Goal: Task Accomplishment & Management: Complete application form

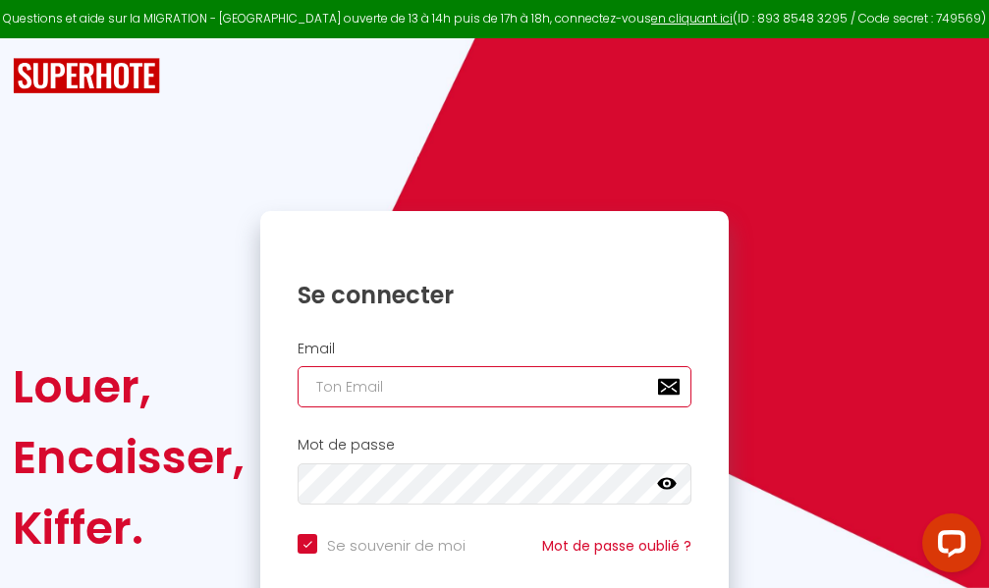
click at [472, 389] on input "email" at bounding box center [494, 386] width 394 height 41
type input "m"
checkbox input "true"
type input "ma"
checkbox input "true"
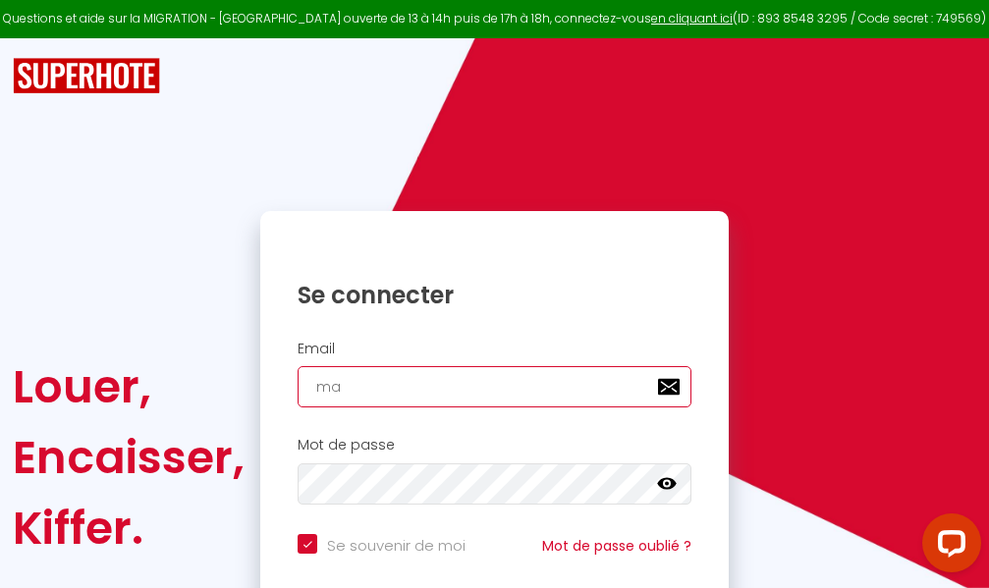
type input "mar"
checkbox input "true"
type input "marc"
checkbox input "true"
type input "marcd"
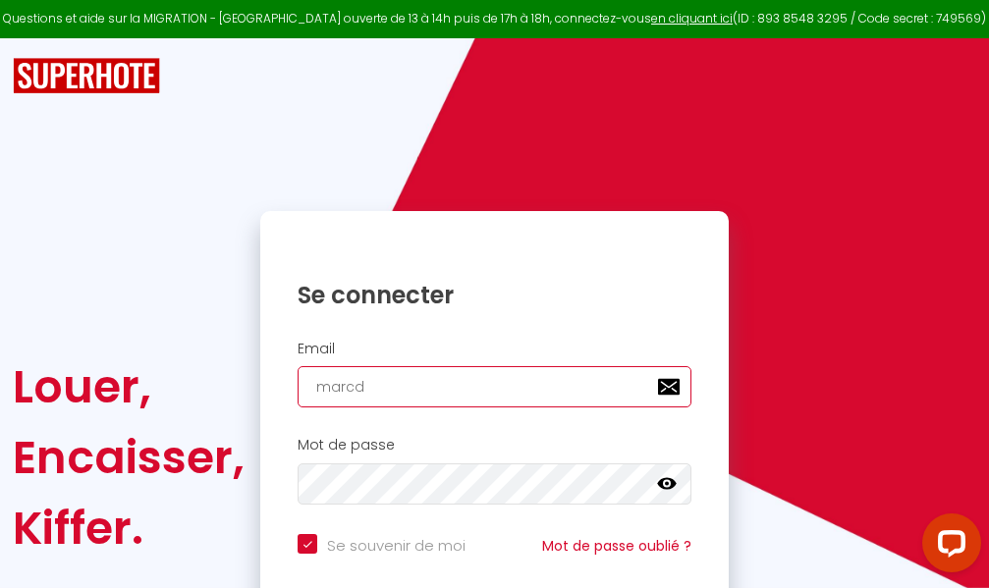
checkbox input "true"
type input "marcdp"
checkbox input "true"
type input "marcdpo"
checkbox input "true"
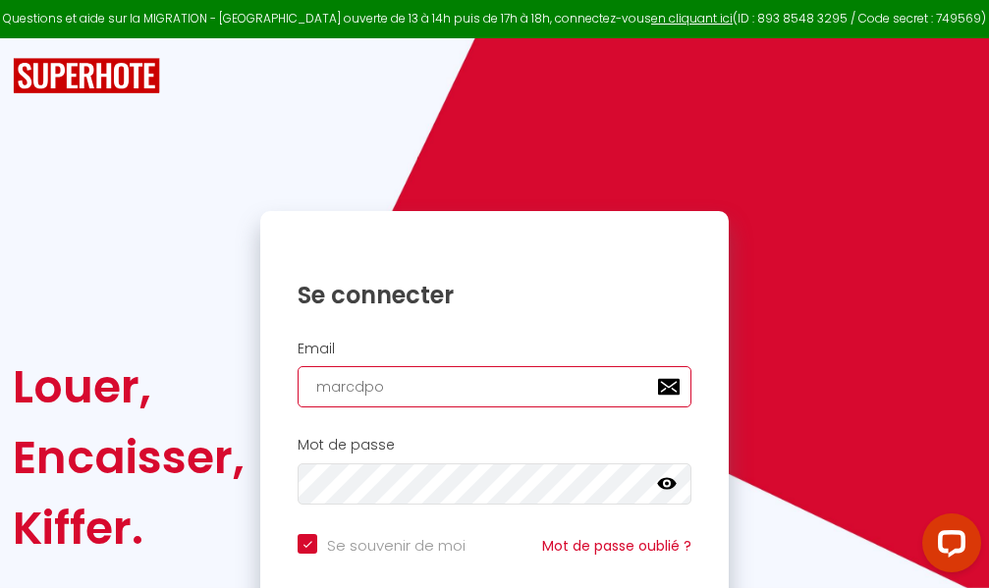
type input "marcdpoz"
checkbox input "true"
type input "marcdpoz."
checkbox input "true"
type input "marcdpoz.l"
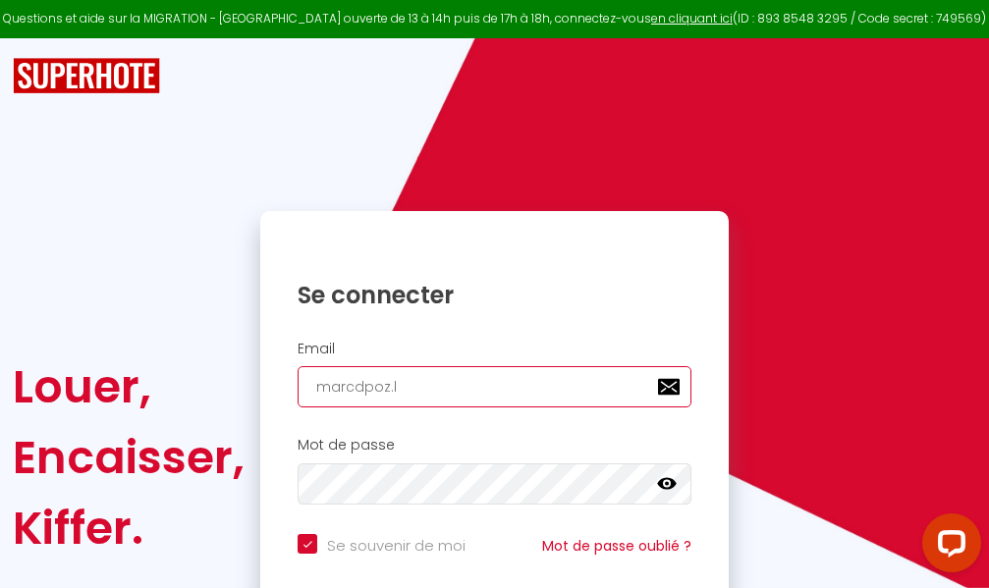
checkbox input "true"
type input "marcdpoz.lo"
checkbox input "true"
type input "marcdpoz.loc"
checkbox input "true"
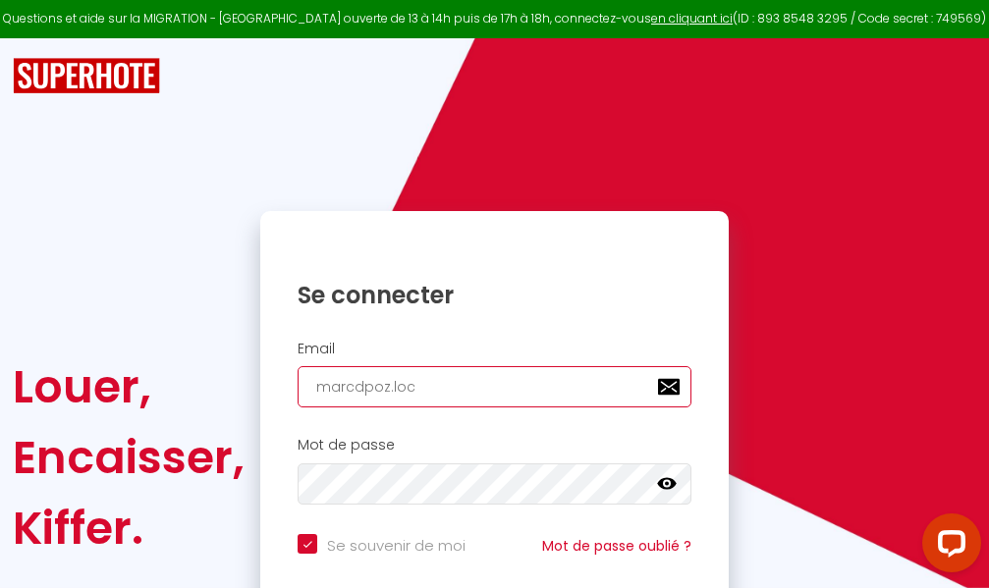
type input "marcdpoz.loca"
checkbox input "true"
type input "marcdpoz.locat"
checkbox input "true"
type input "marcdpoz.locati"
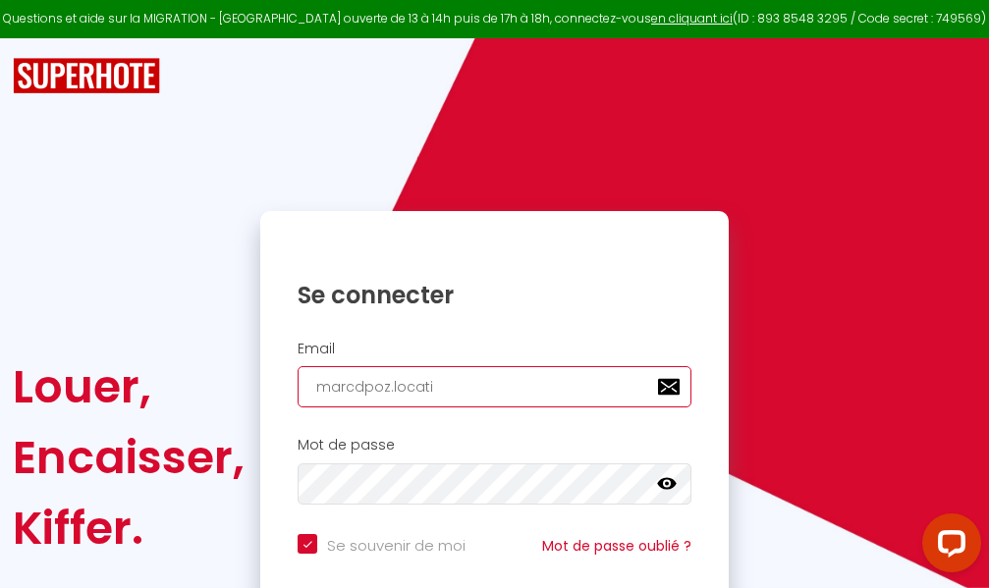
checkbox input "true"
type input "marcdpoz.locatio"
checkbox input "true"
type input "marcdpoz.location"
checkbox input "true"
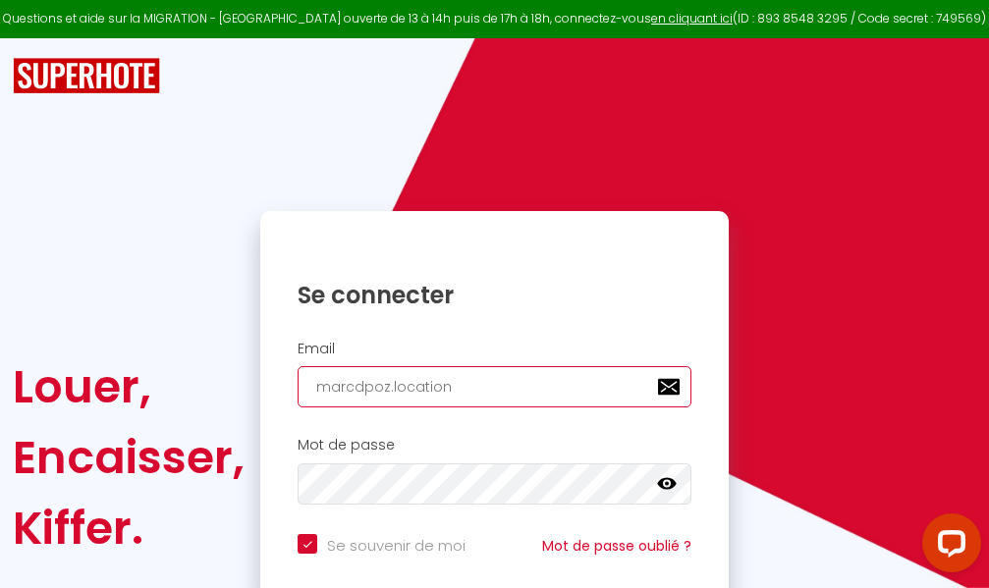
type input "marcdpoz.location@"
checkbox input "true"
type input "marcdpoz.location@g"
checkbox input "true"
type input "marcdpoz.location@gm"
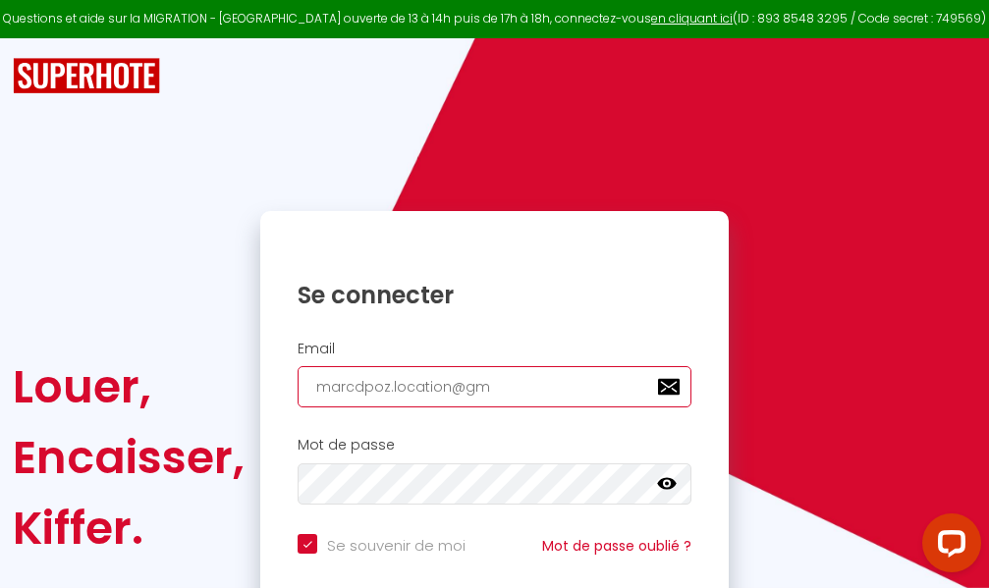
checkbox input "true"
type input "marcdpoz.location@gma"
checkbox input "true"
type input "marcdpoz.location@gmai"
checkbox input "true"
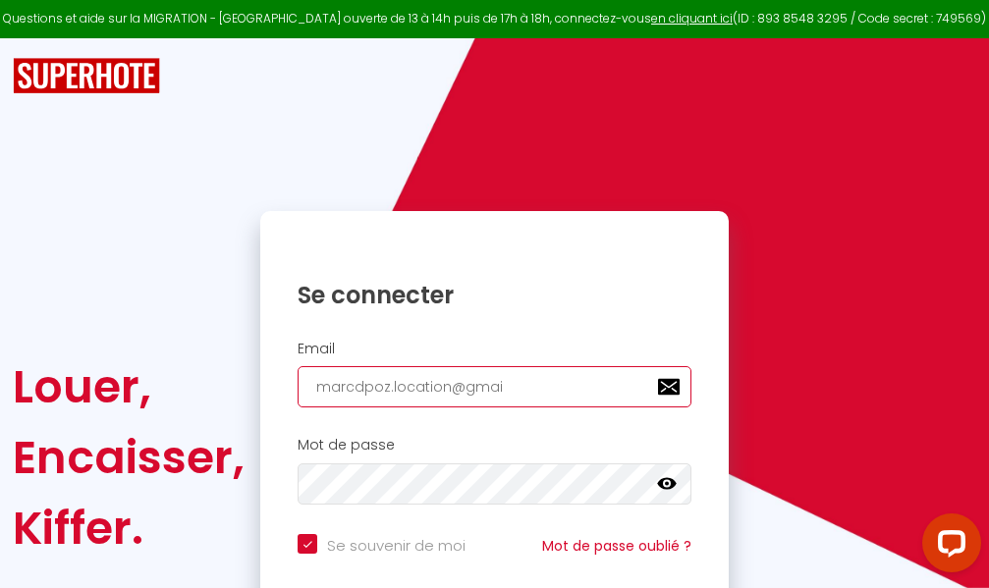
type input "[EMAIL_ADDRESS]"
checkbox input "true"
type input "[EMAIL_ADDRESS]."
checkbox input "true"
type input "marcdpoz.location@gmail.c"
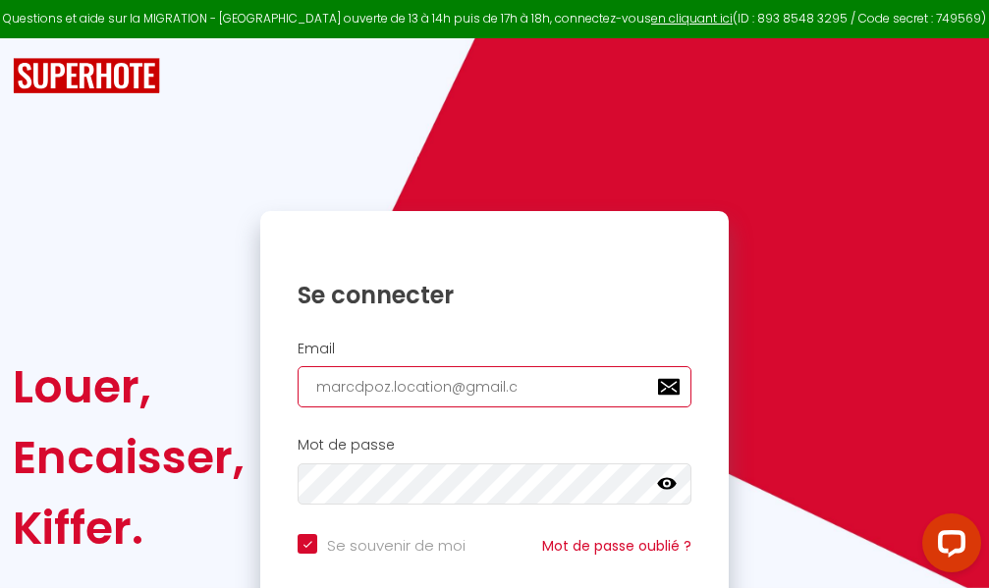
checkbox input "true"
type input "[EMAIL_ADDRESS][DOMAIN_NAME]"
checkbox input "true"
type input "[EMAIL_ADDRESS][DOMAIN_NAME]"
checkbox input "true"
